Goal: Transaction & Acquisition: Purchase product/service

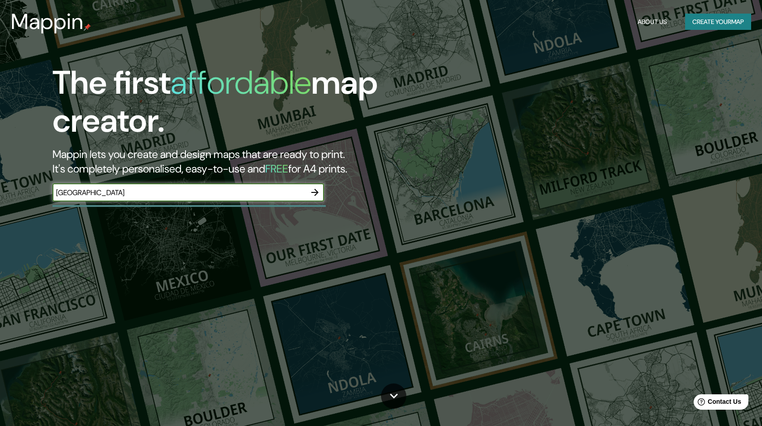
type input "[GEOGRAPHIC_DATA]"
click at [319, 193] on icon "button" at bounding box center [315, 192] width 11 height 11
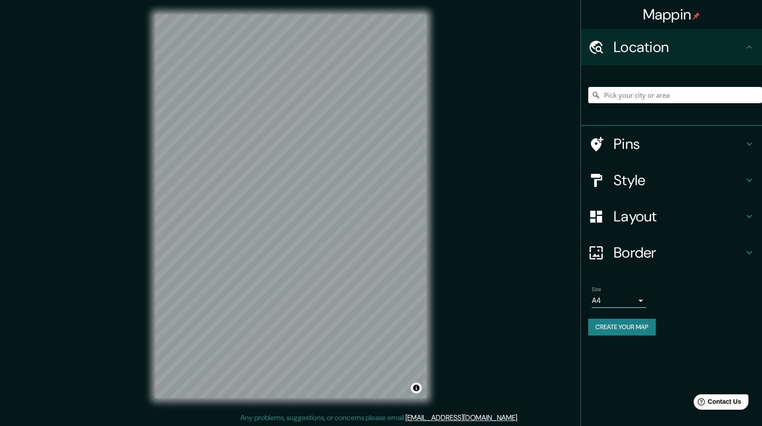
click at [620, 96] on input "Pick your city or area" at bounding box center [676, 95] width 174 height 16
click at [612, 89] on input "Pick your city or area" at bounding box center [676, 95] width 174 height 16
drag, startPoint x: 575, startPoint y: 102, endPoint x: 619, endPoint y: 96, distance: 44.4
click at [619, 96] on div "Mappin Location Pins Style Layout Border Choose a border. Hint : you can make l…" at bounding box center [381, 213] width 762 height 427
click at [675, 96] on input "Pick your city or area" at bounding box center [676, 95] width 174 height 16
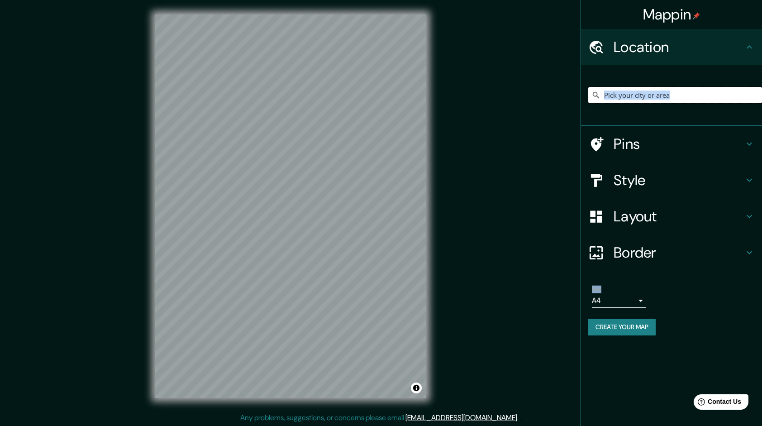
drag, startPoint x: 676, startPoint y: 101, endPoint x: 674, endPoint y: 108, distance: 6.6
click at [676, 101] on input "Pick your city or area" at bounding box center [676, 95] width 174 height 16
click at [672, 111] on div at bounding box center [676, 94] width 174 height 45
click at [664, 123] on div at bounding box center [671, 95] width 181 height 61
click at [645, 96] on input "Pick your city or area" at bounding box center [676, 95] width 174 height 16
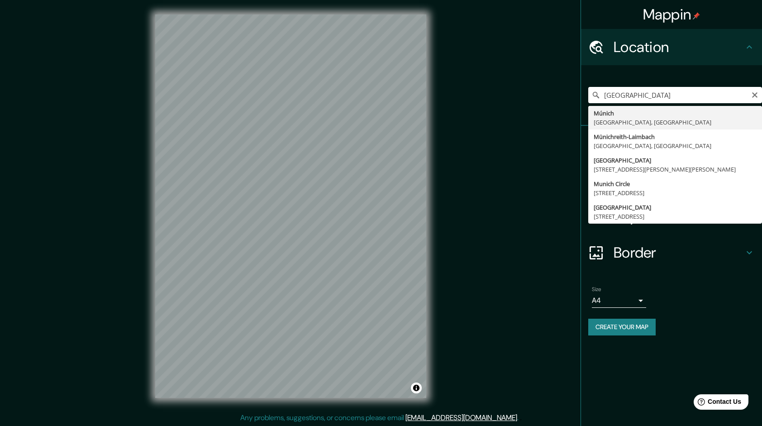
type input "[GEOGRAPHIC_DATA], [GEOGRAPHIC_DATA], [GEOGRAPHIC_DATA]"
